Goal: Use online tool/utility: Utilize a website feature to perform a specific function

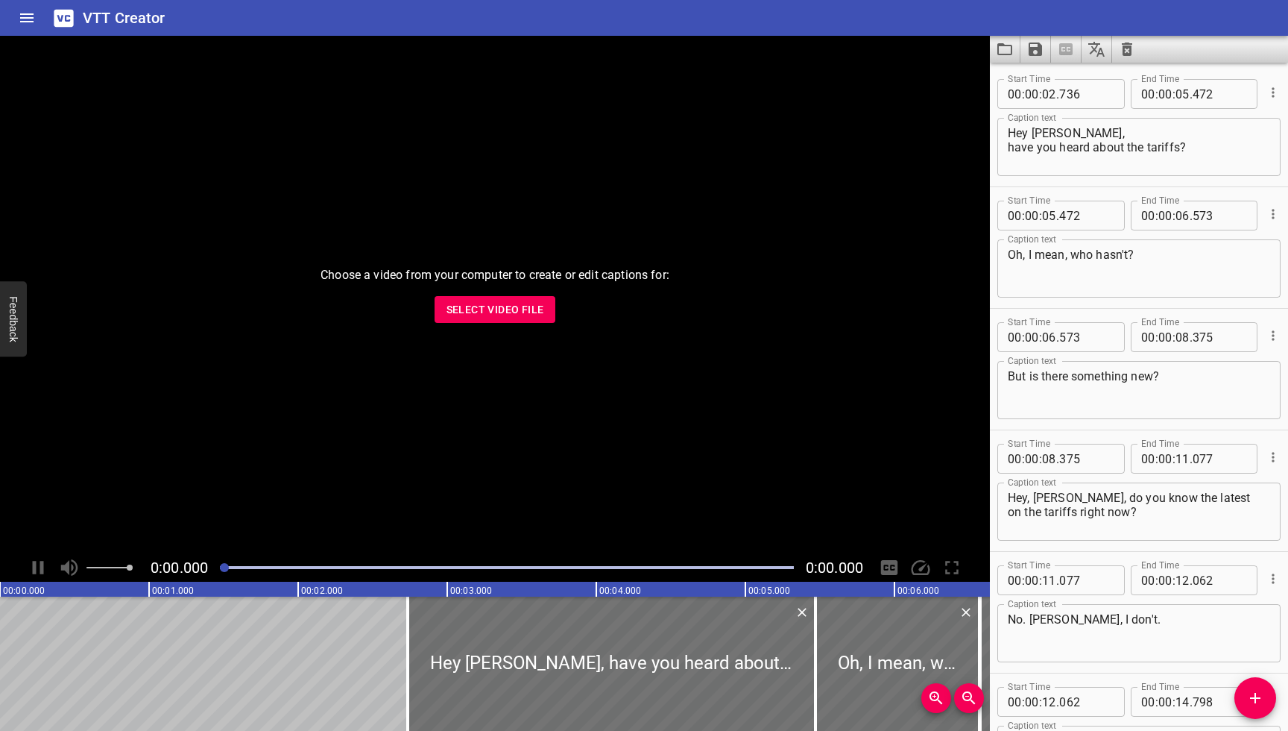
scroll to position [4507, 0]
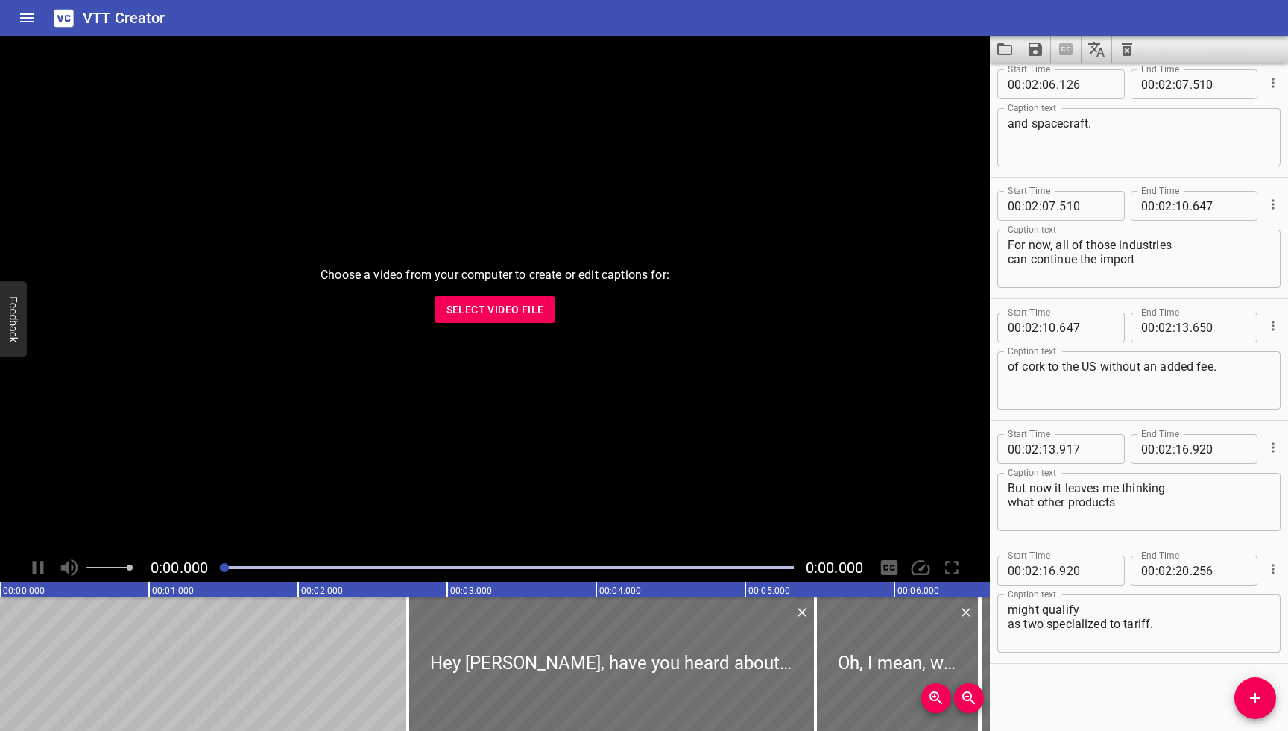
click at [1127, 51] on icon "Clear captions" at bounding box center [1127, 49] width 18 height 18
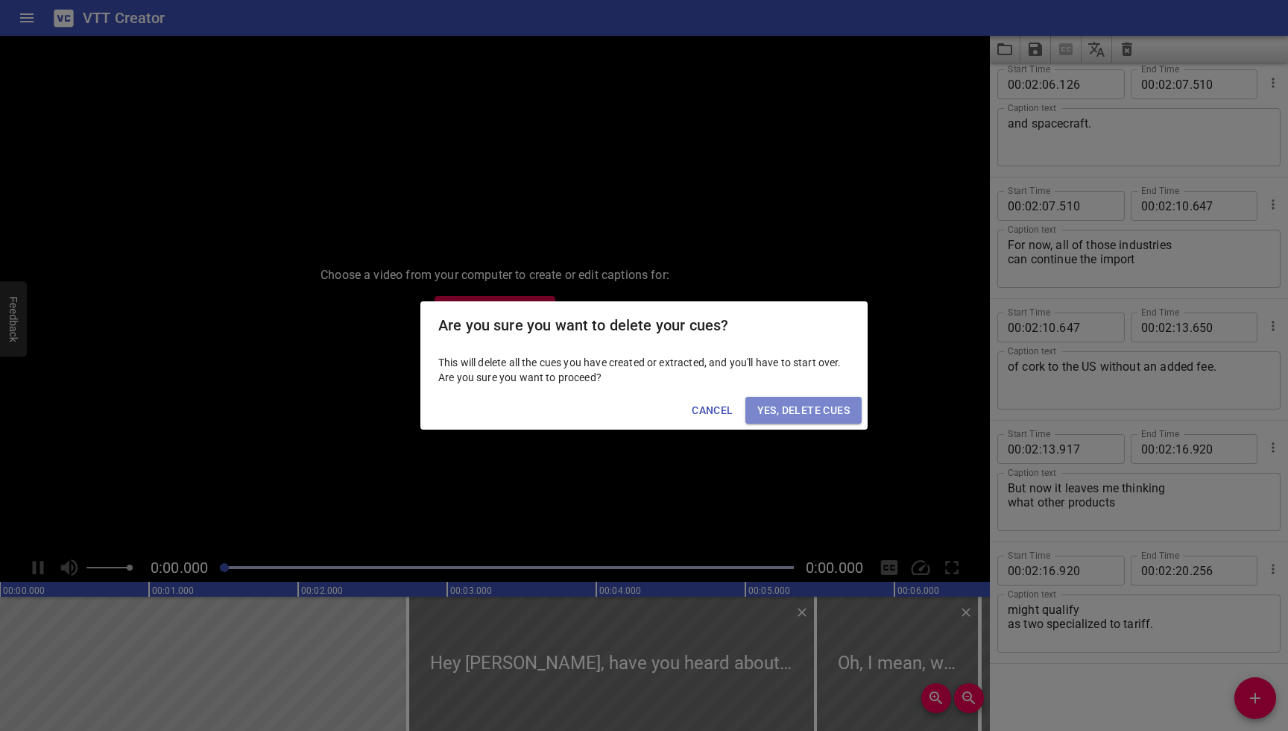
click at [834, 401] on span "Yes, Delete Cues" at bounding box center [804, 410] width 92 height 19
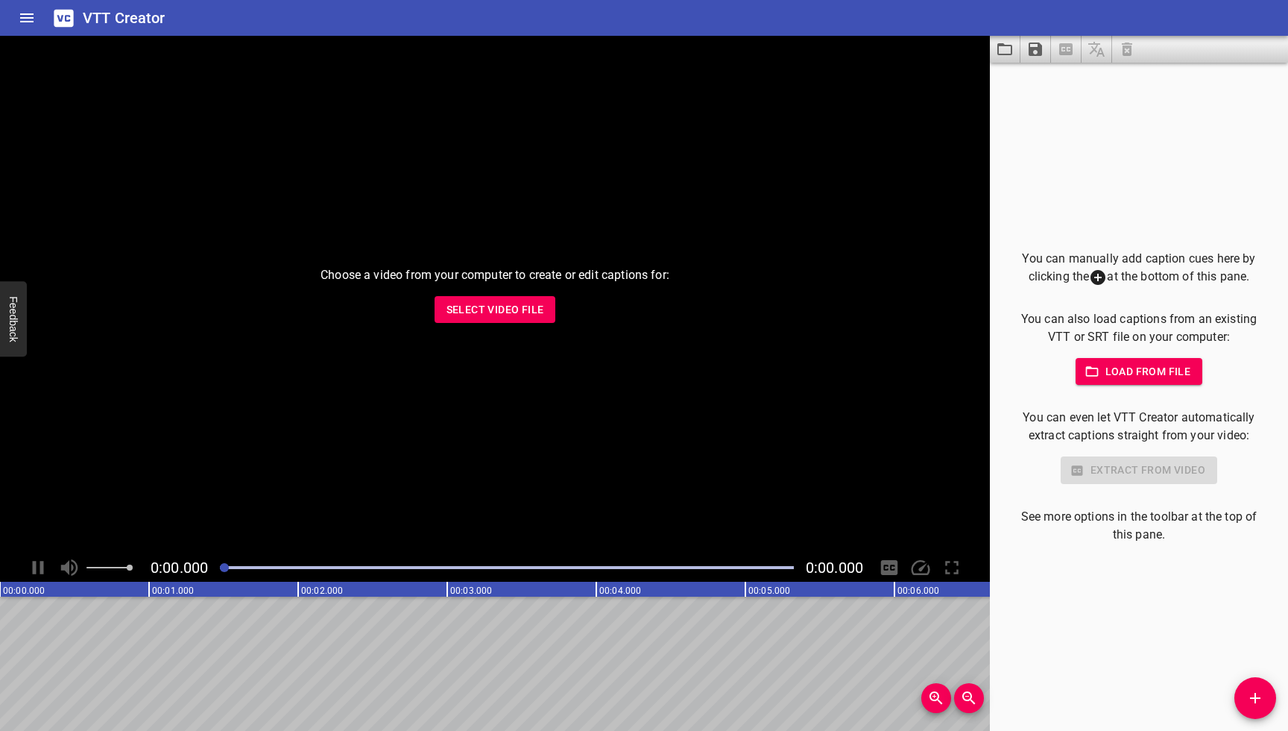
click at [1004, 44] on icon "Load captions from file" at bounding box center [1005, 49] width 15 height 12
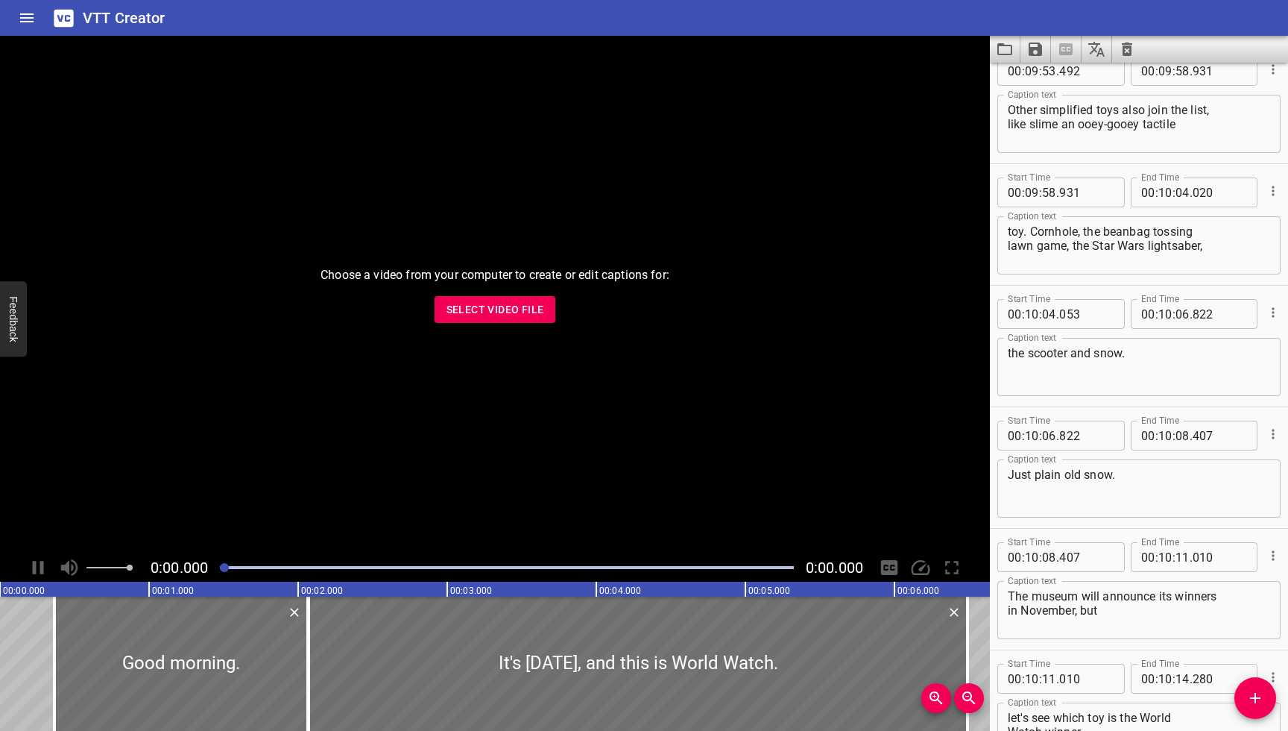
scroll to position [21521, 0]
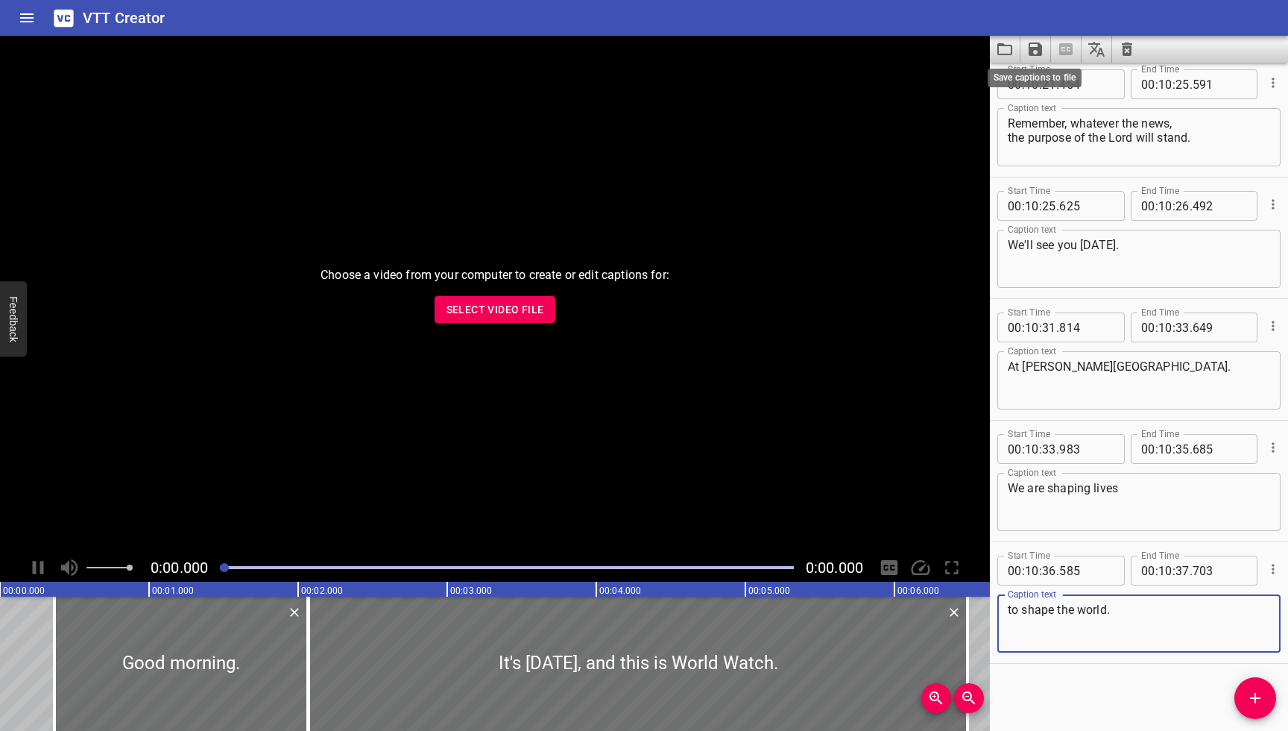
type textarea "to shape the world."
click at [1035, 51] on icon "Save captions to file" at bounding box center [1036, 49] width 18 height 18
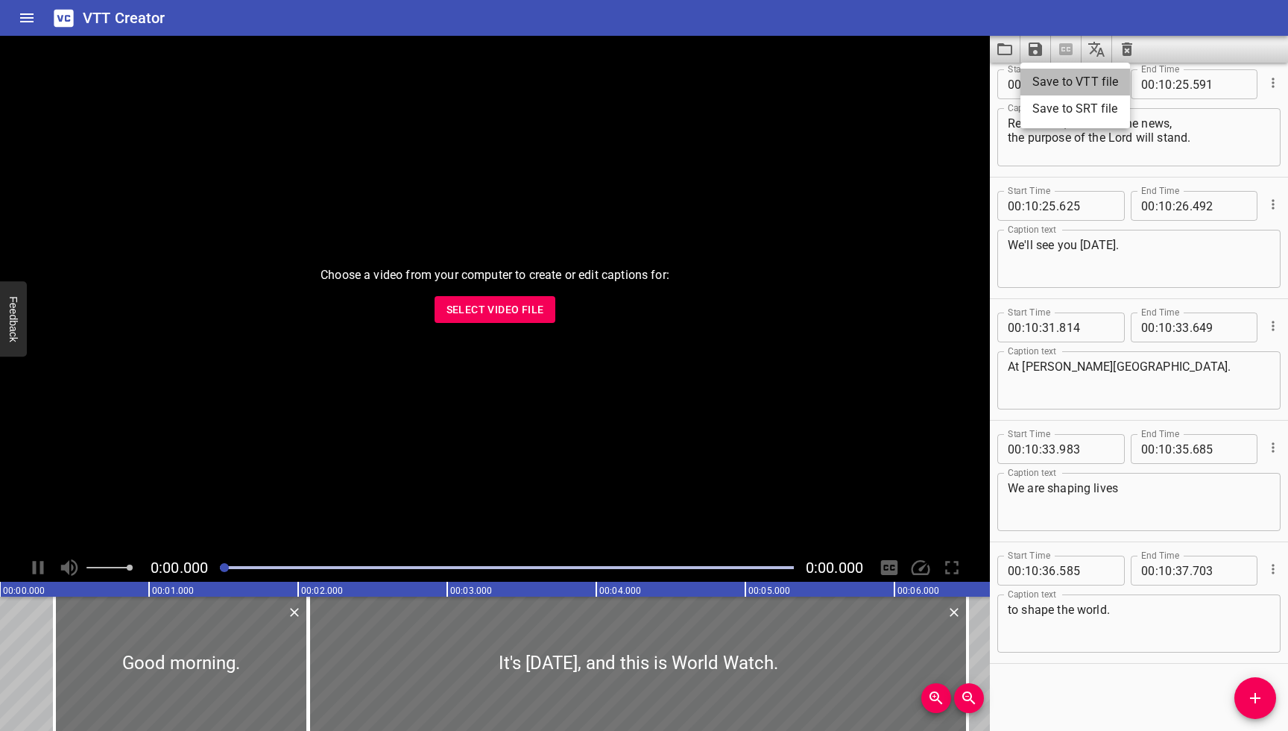
click at [1048, 84] on li "Save to VTT file" at bounding box center [1076, 82] width 110 height 27
click at [1124, 50] on icon "Clear captions" at bounding box center [1127, 49] width 10 height 13
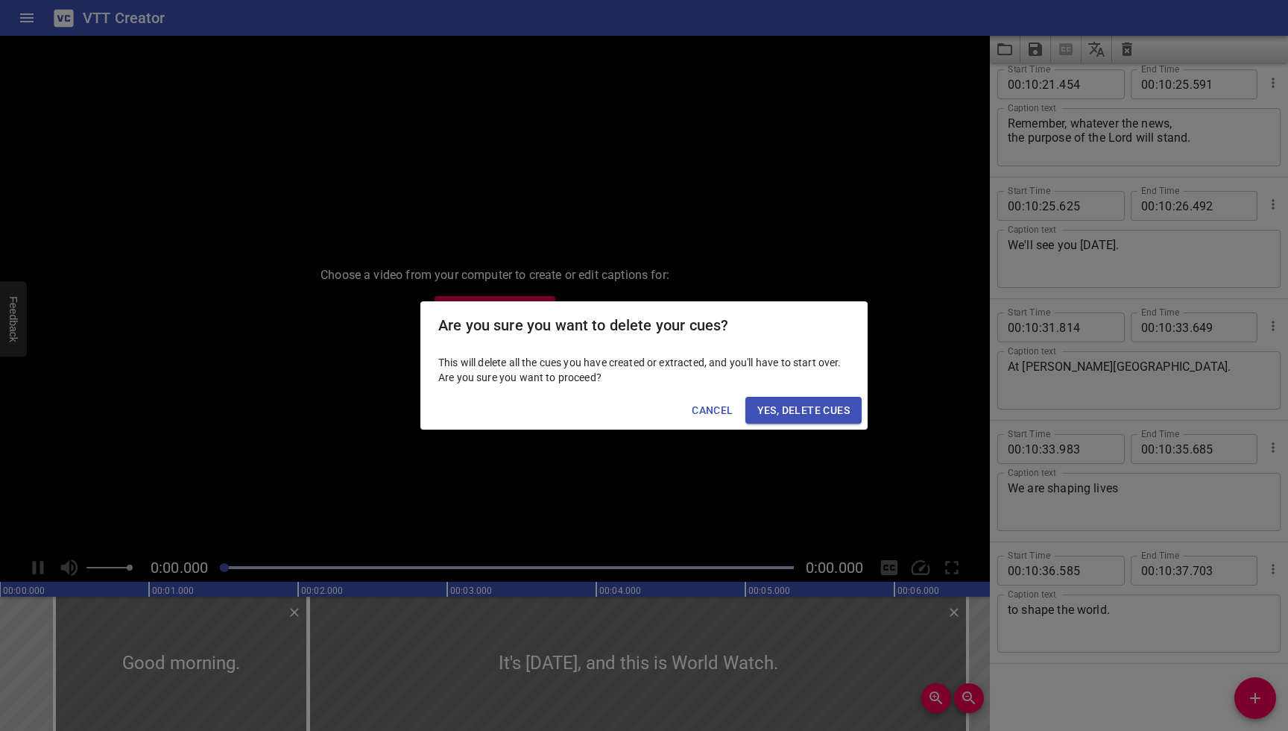
click at [840, 414] on span "Yes, Delete Cues" at bounding box center [804, 410] width 92 height 19
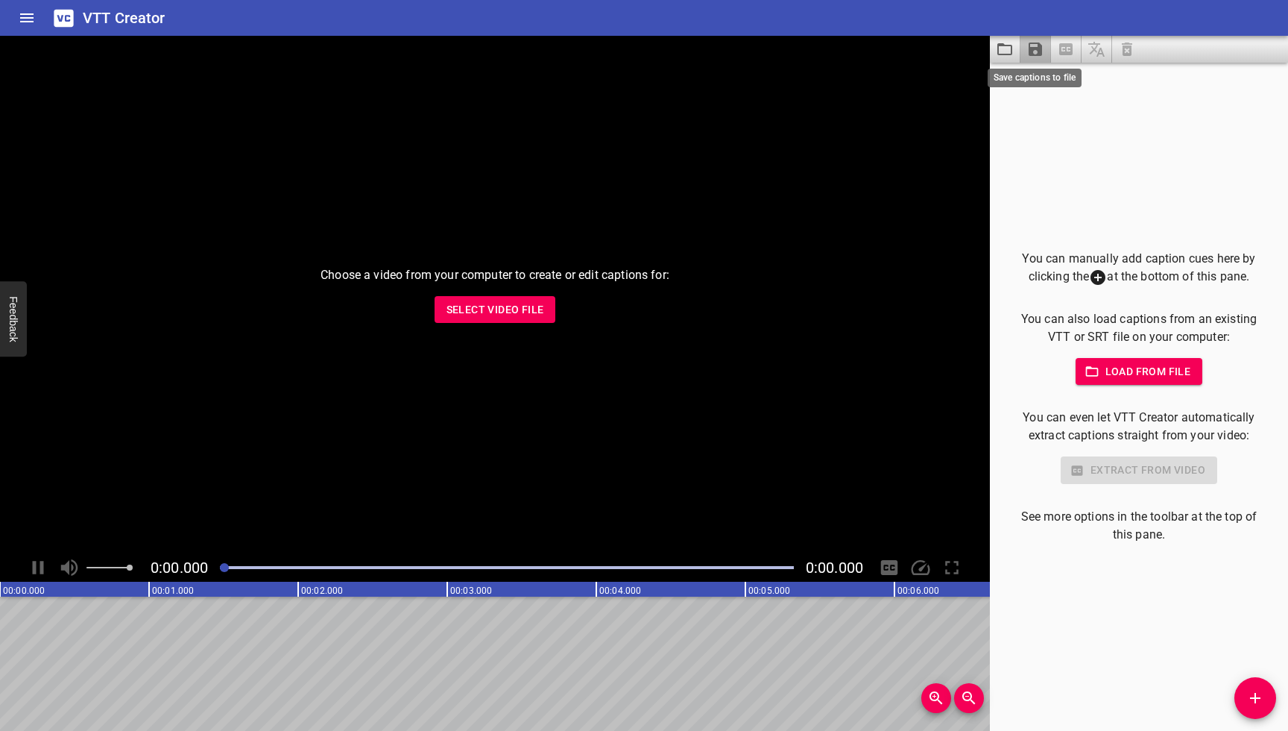
click at [1035, 52] on icon "Save captions to file" at bounding box center [1036, 49] width 18 height 18
click at [1054, 204] on div at bounding box center [644, 365] width 1288 height 731
click at [1003, 55] on icon "Load captions from file" at bounding box center [1005, 49] width 18 height 18
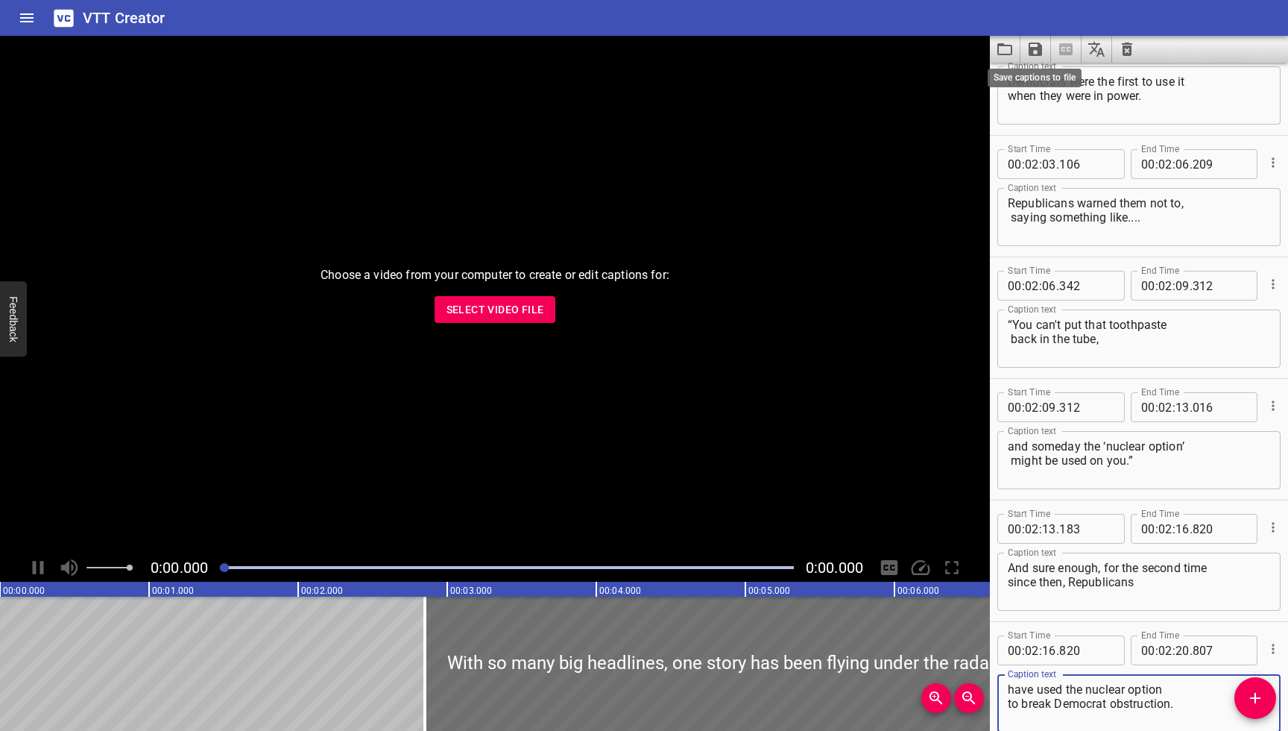
scroll to position [4385, 0]
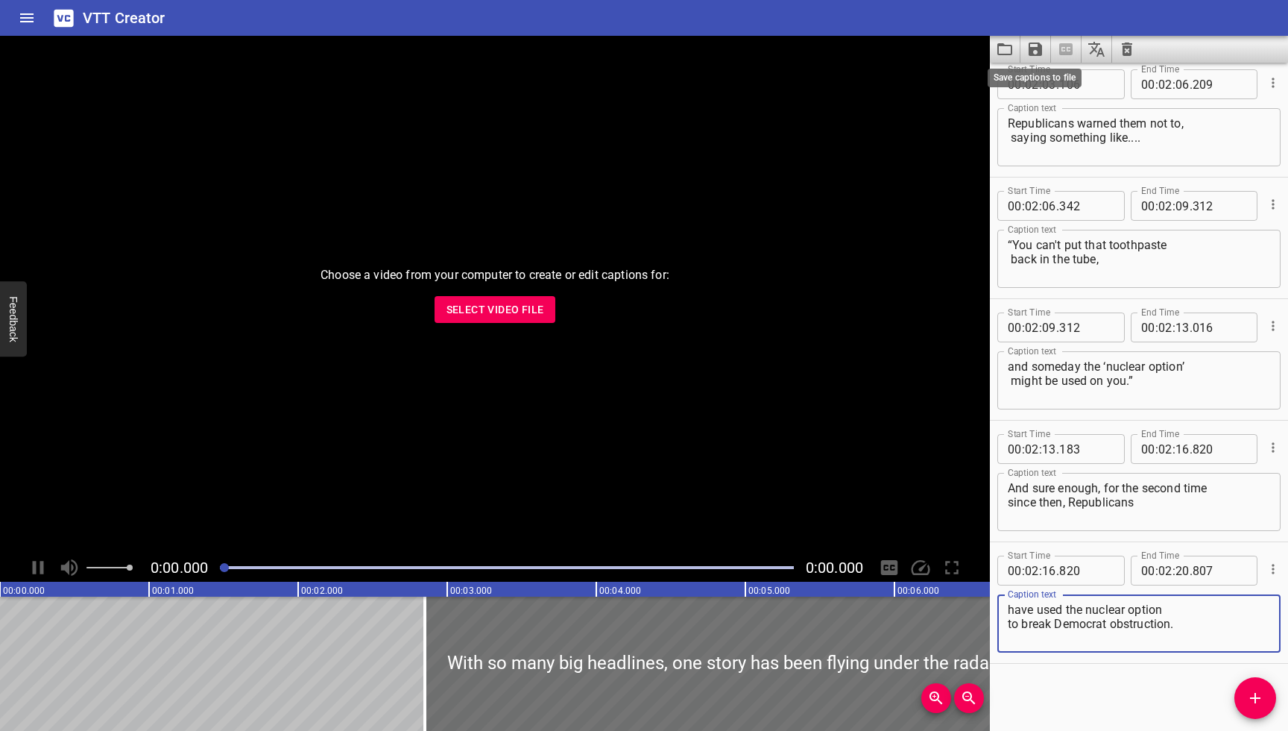
type textarea "have used the nuclear option to break Democrat obstruction."
click at [1039, 56] on icon "Save captions to file" at bounding box center [1036, 49] width 18 height 18
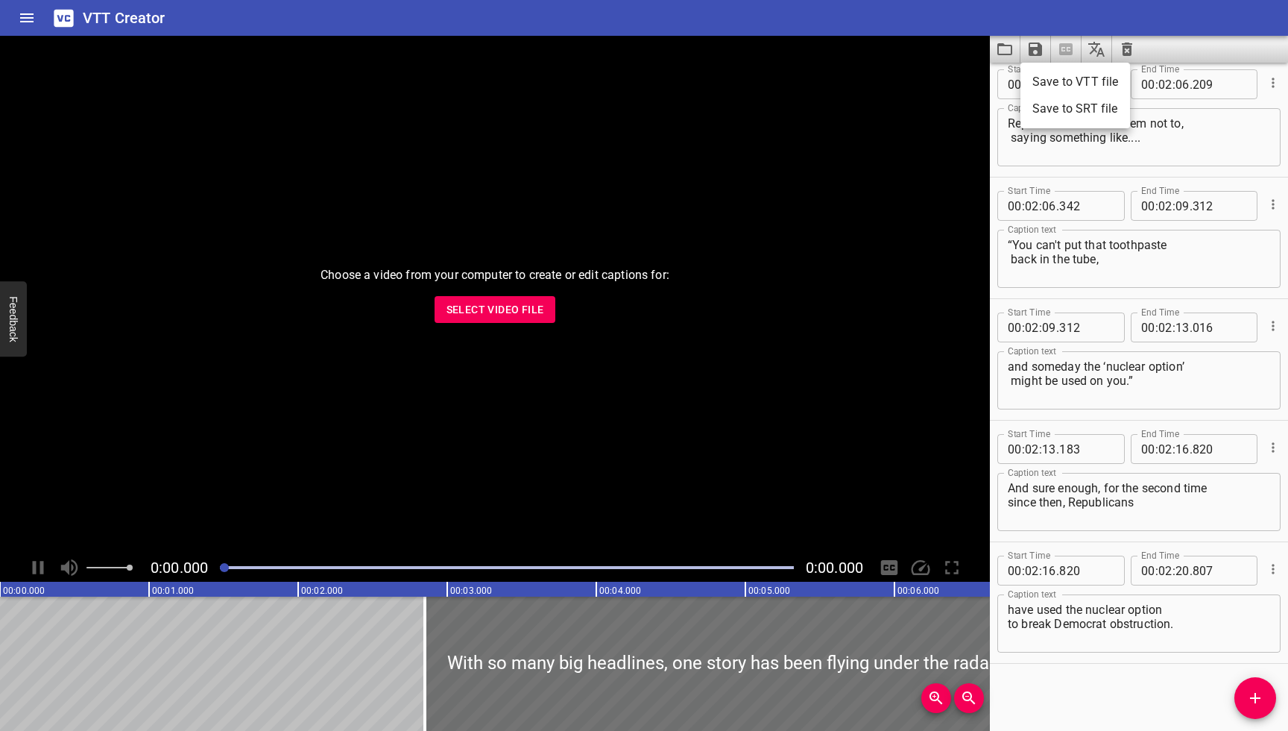
click at [1049, 85] on li "Save to VTT file" at bounding box center [1076, 82] width 110 height 27
